Goal: Communication & Community: Answer question/provide support

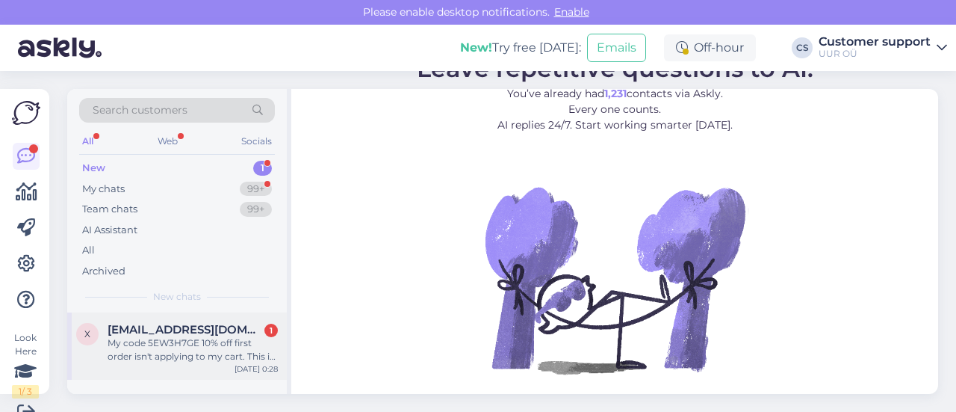
click at [238, 346] on div "My code 5EW3H7GE 10% off first order isn't applying to my cart. This is my firs…" at bounding box center [193, 349] width 170 height 27
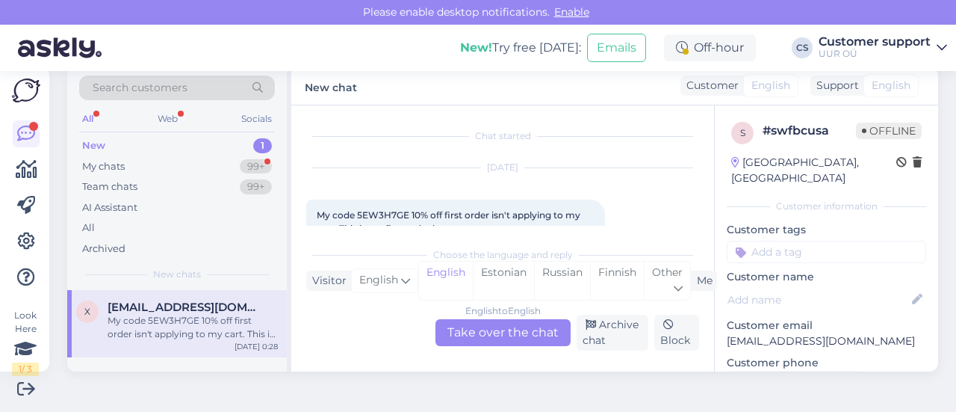
scroll to position [31, 0]
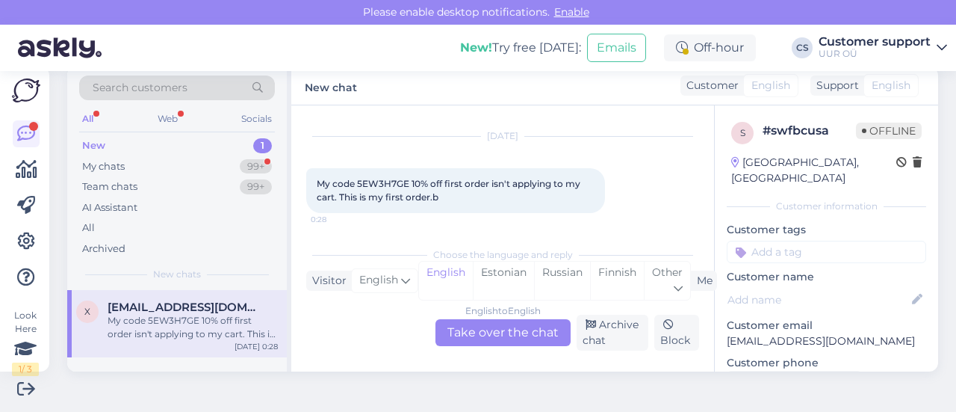
click at [479, 335] on div "English to English Take over the chat" at bounding box center [502, 332] width 135 height 27
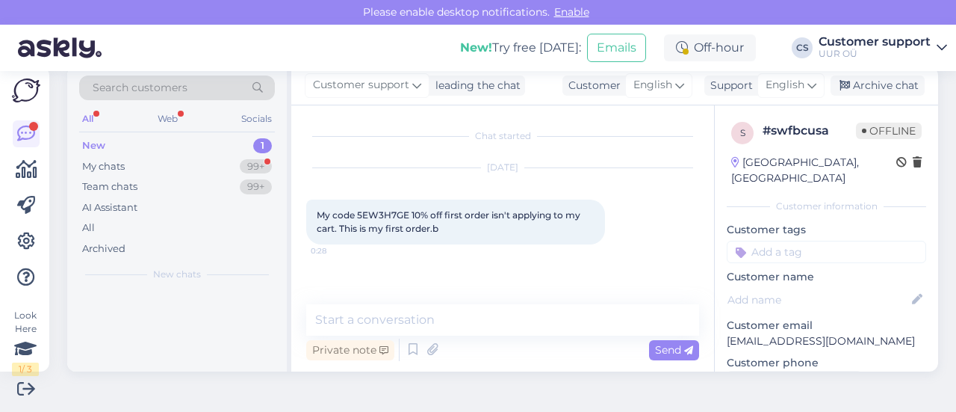
scroll to position [0, 0]
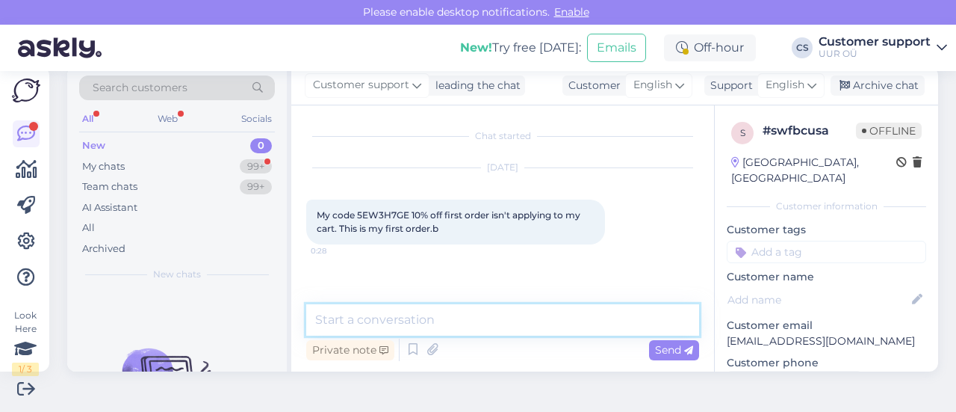
click at [376, 317] on textarea at bounding box center [502, 319] width 393 height 31
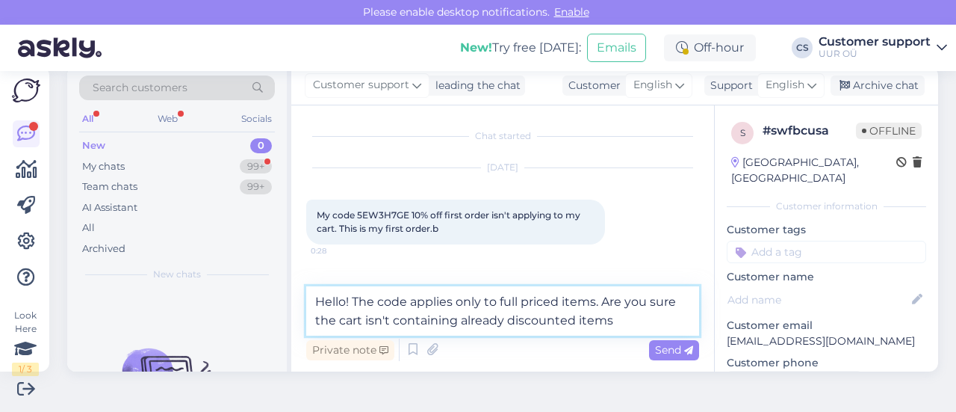
type textarea "Hello! The code applies only to full priced items. Are you sure the cart isn't …"
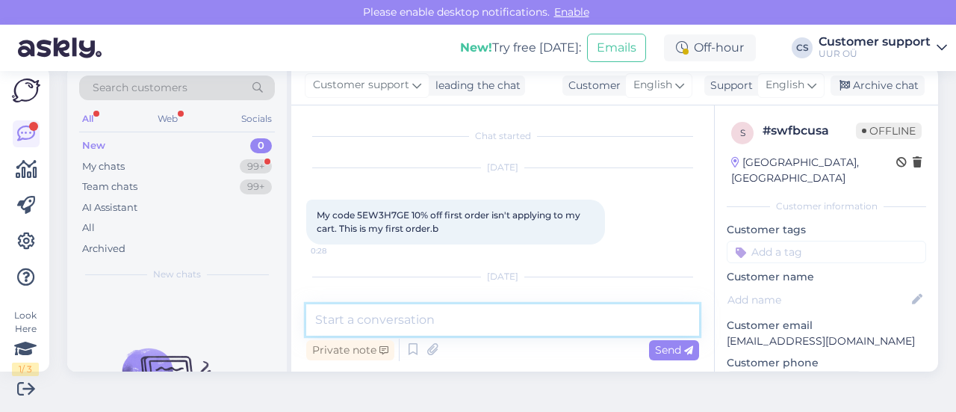
scroll to position [78, 0]
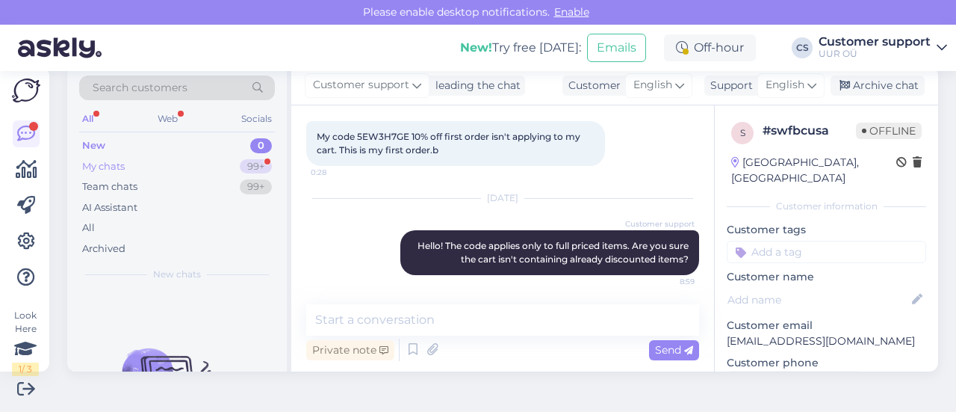
click at [178, 175] on div "My chats 99+" at bounding box center [177, 166] width 196 height 21
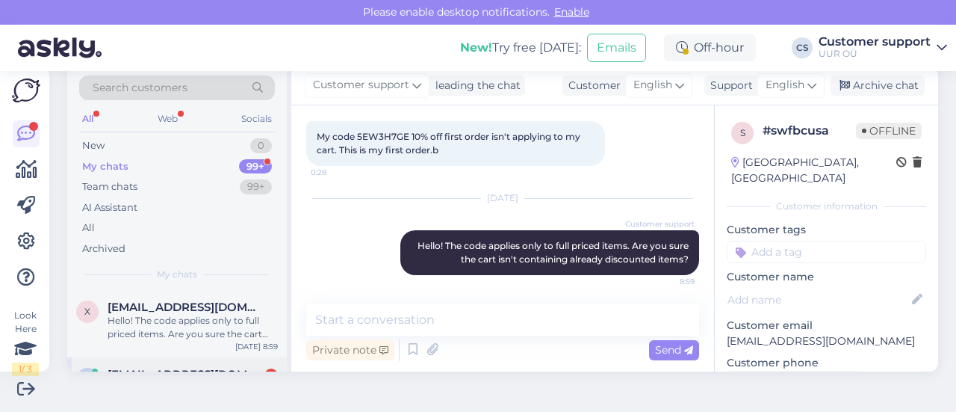
click at [203, 364] on div "k [EMAIL_ADDRESS][DOMAIN_NAME] 1 Hi watchwear, I just checked, and actually I c…" at bounding box center [177, 390] width 220 height 67
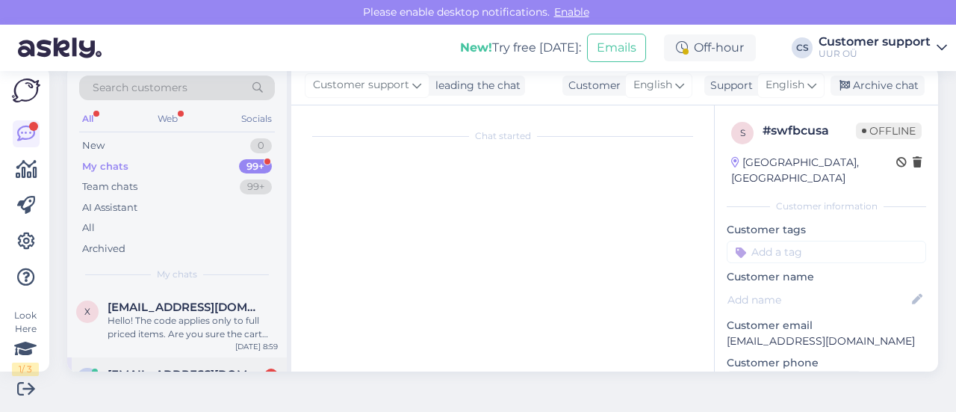
scroll to position [406, 0]
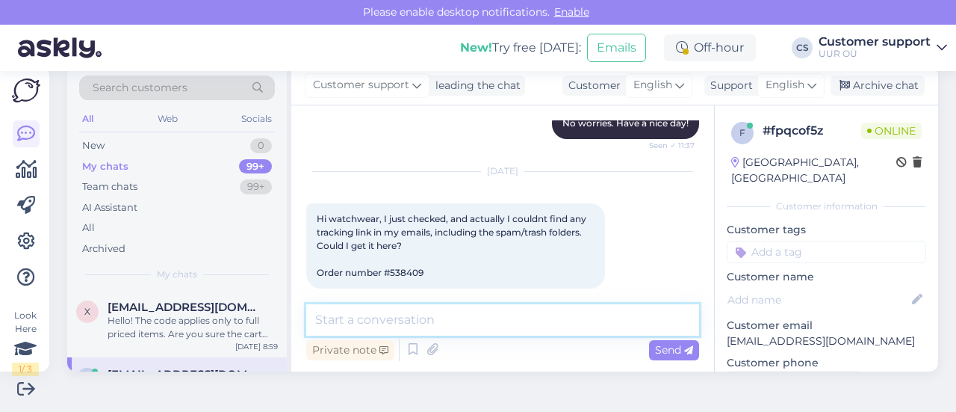
click at [459, 308] on textarea at bounding box center [502, 319] width 393 height 31
click at [405, 255] on span "Hi watchwear, I just checked, and actually I couldnt find any tracking link in …" at bounding box center [453, 245] width 272 height 65
copy div "538409 3:28"
drag, startPoint x: 438, startPoint y: 323, endPoint x: 453, endPoint y: 317, distance: 16.1
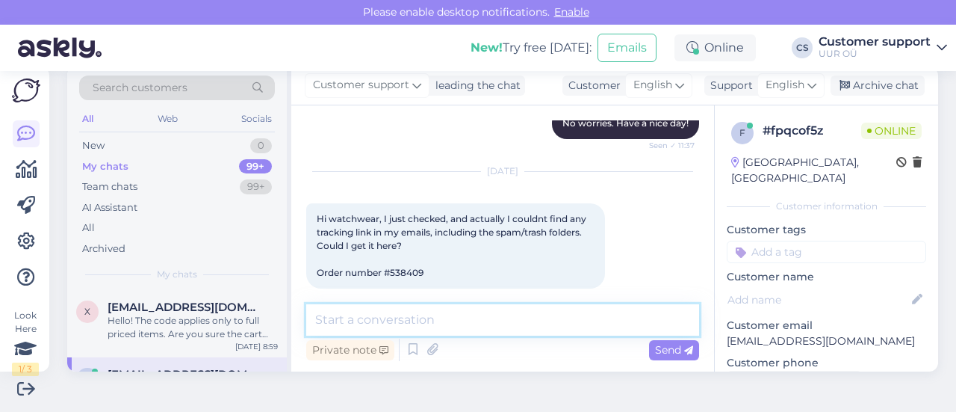
click at [442, 320] on textarea at bounding box center [502, 319] width 393 height 31
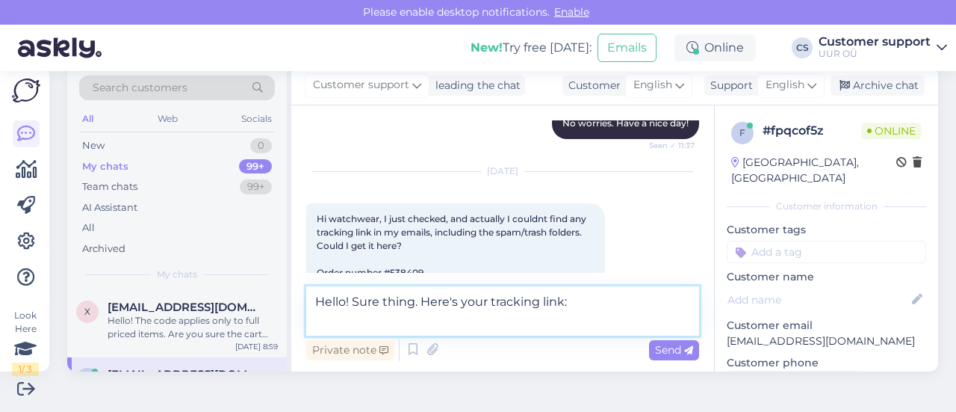
paste textarea "[URL][DOMAIN_NAME]"
type textarea "Hello! Sure thing. Here's your tracking link: [URL][DOMAIN_NAME]"
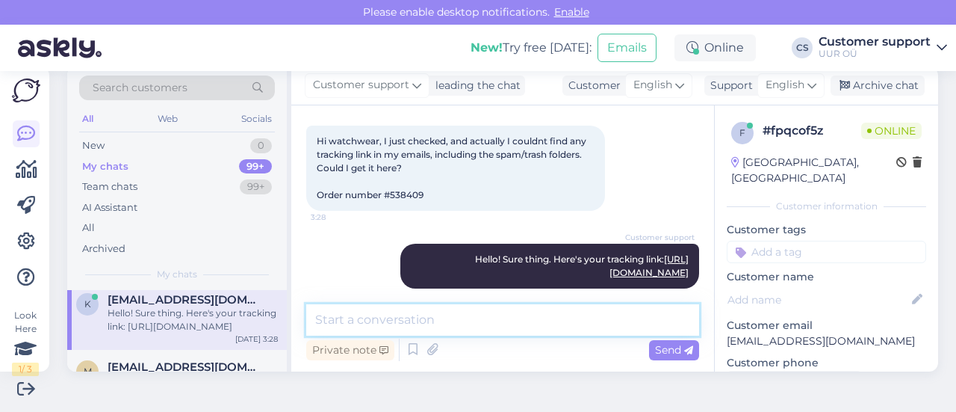
scroll to position [0, 0]
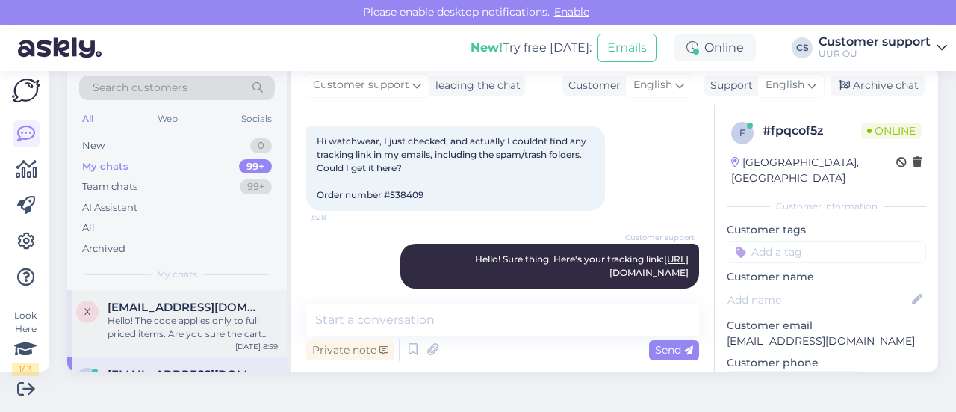
click at [154, 341] on div "x [EMAIL_ADDRESS][DOMAIN_NAME] Hello! The code applies only to full priced item…" at bounding box center [177, 323] width 220 height 67
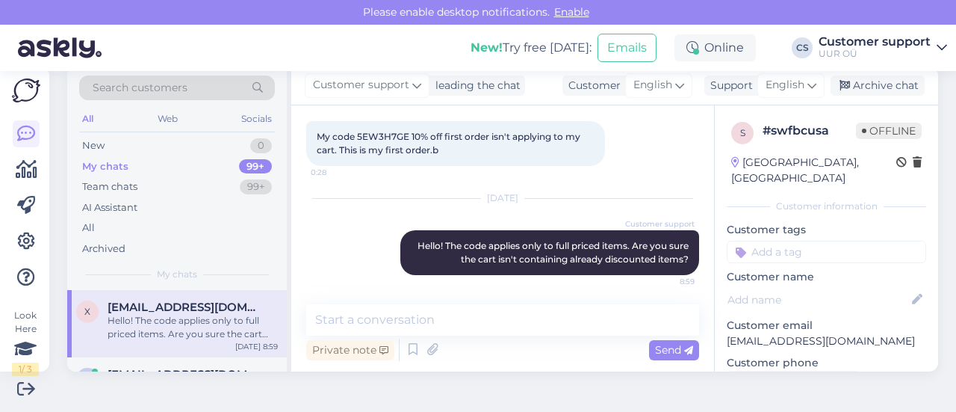
click at [191, 353] on div "x [EMAIL_ADDRESS][DOMAIN_NAME] Hello! The code applies only to full priced item…" at bounding box center [177, 323] width 220 height 67
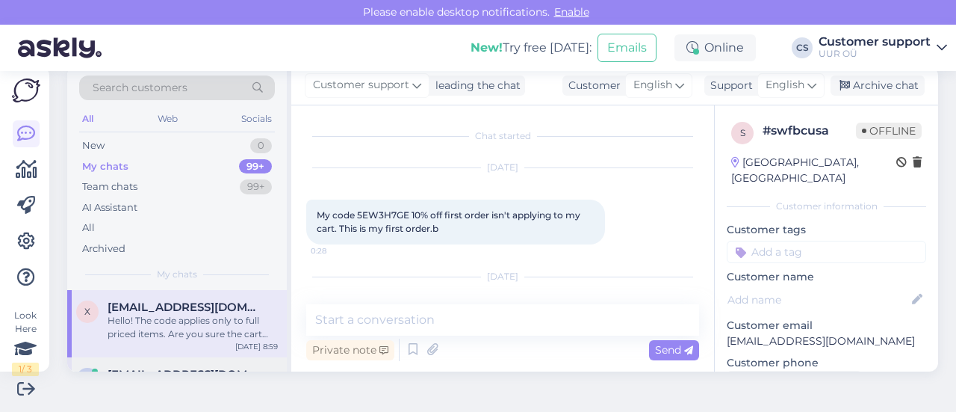
click at [193, 368] on span "[EMAIL_ADDRESS][DOMAIN_NAME]" at bounding box center [185, 373] width 155 height 13
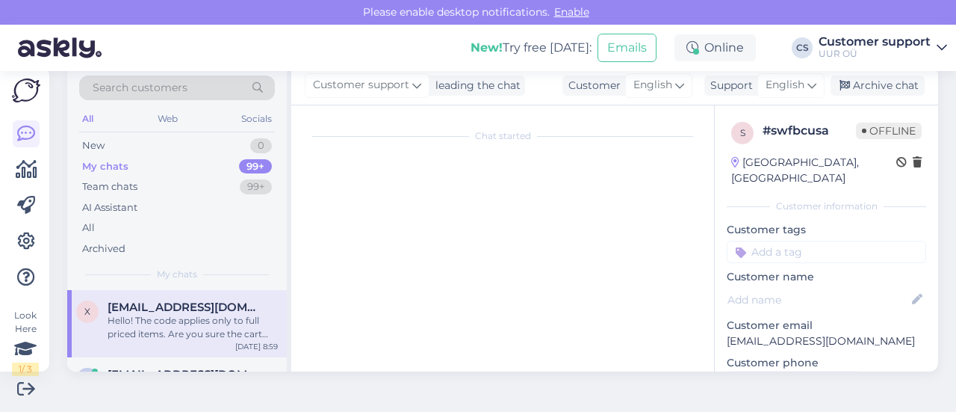
scroll to position [427, 0]
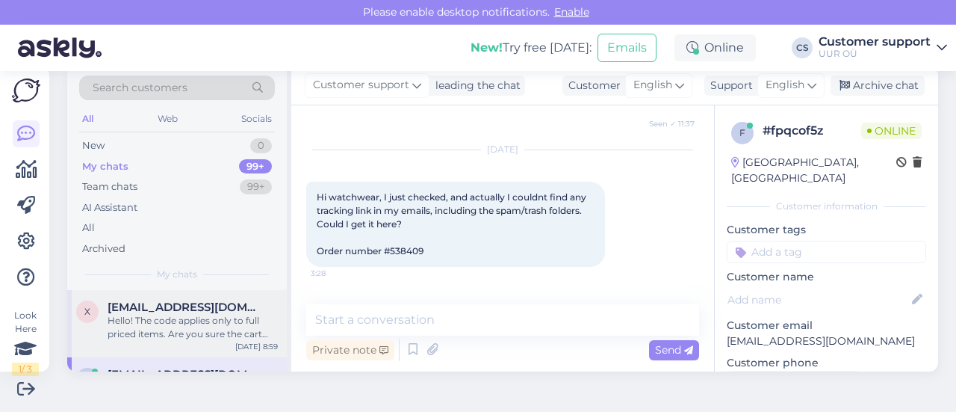
click at [185, 315] on div "Hello! The code applies only to full priced items. Are you sure the cart isn't …" at bounding box center [193, 327] width 170 height 27
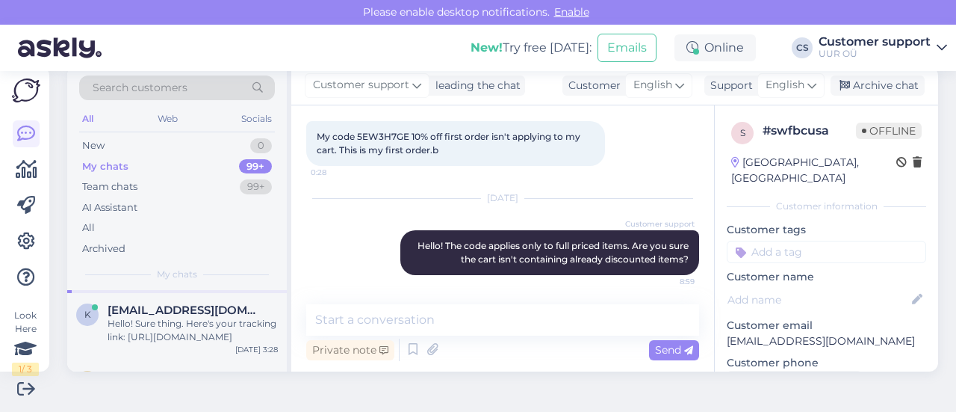
scroll to position [0, 0]
